Goal: Entertainment & Leisure: Consume media (video, audio)

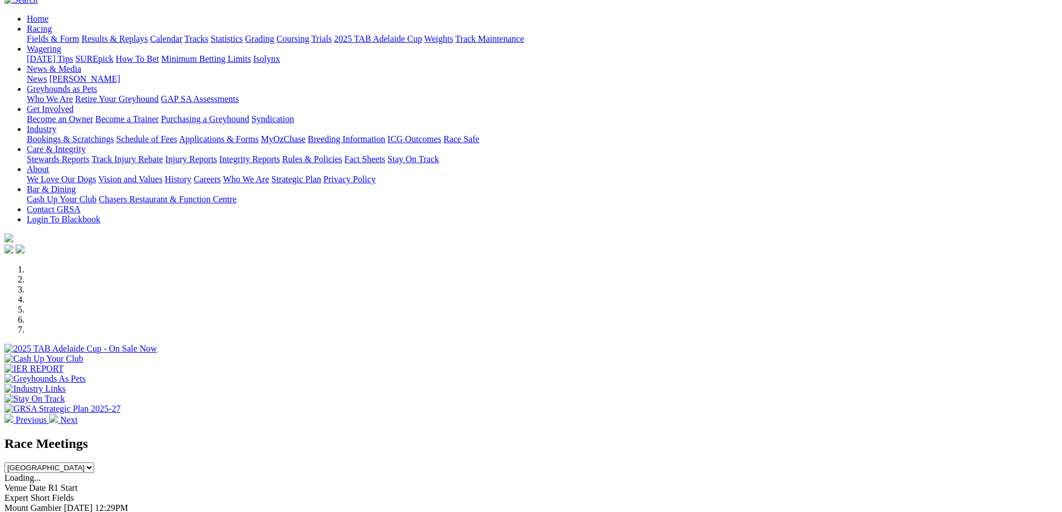
scroll to position [223, 0]
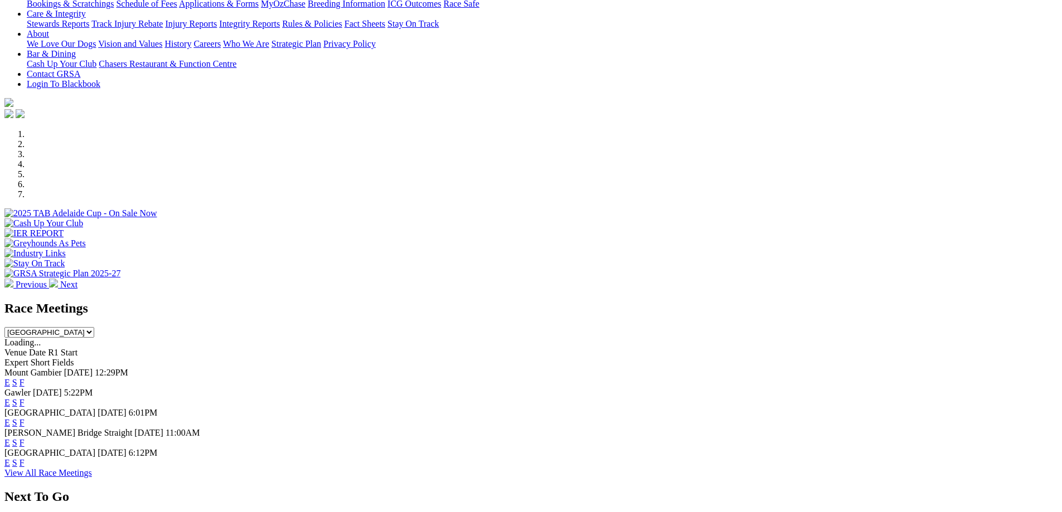
click at [25, 398] on link "F" at bounding box center [22, 402] width 5 height 9
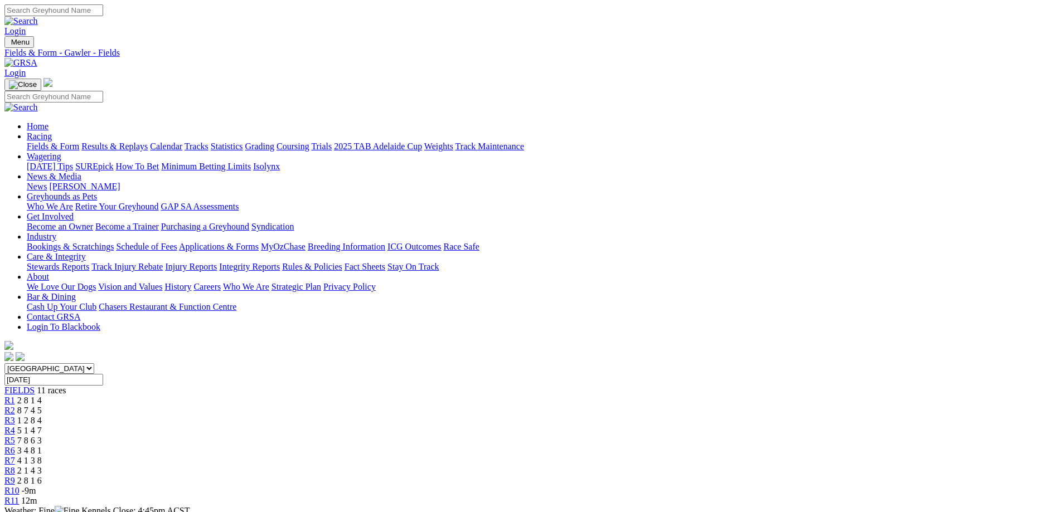
click at [42, 396] on span "2 8 1 4" at bounding box center [29, 400] width 25 height 9
click at [79, 142] on link "Fields & Form" at bounding box center [53, 146] width 52 height 9
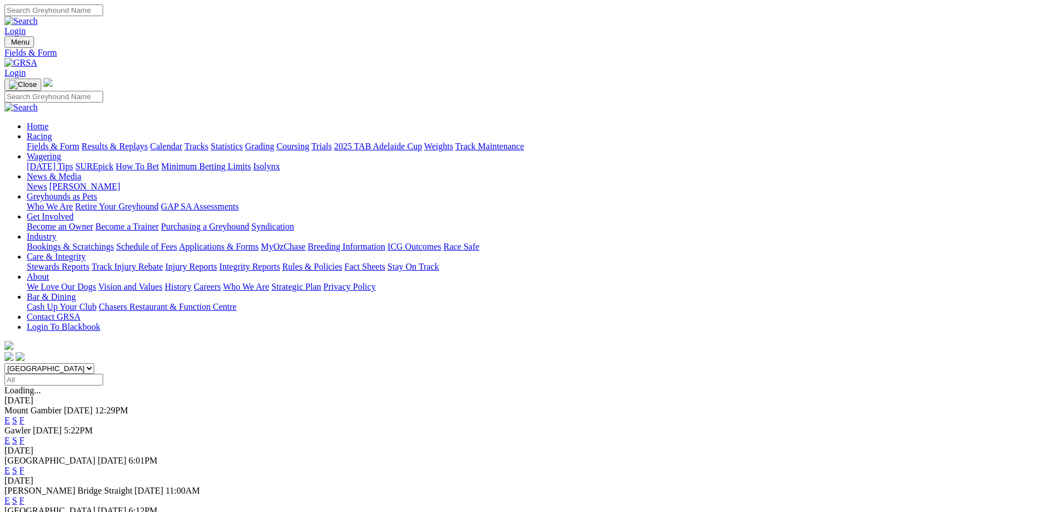
click at [25, 436] on link "F" at bounding box center [22, 440] width 5 height 9
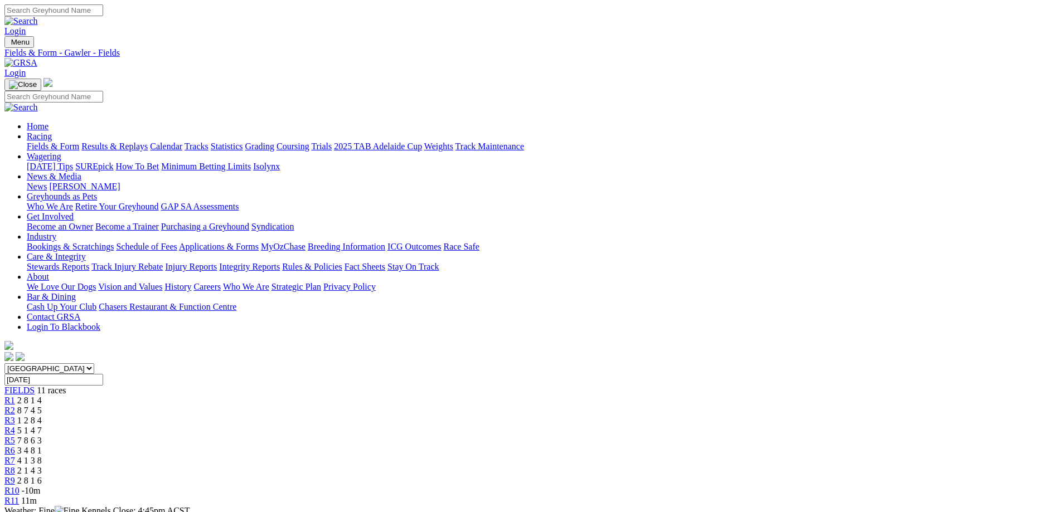
click at [15, 416] on link "R3" at bounding box center [9, 420] width 11 height 9
